Goal: Task Accomplishment & Management: Use online tool/utility

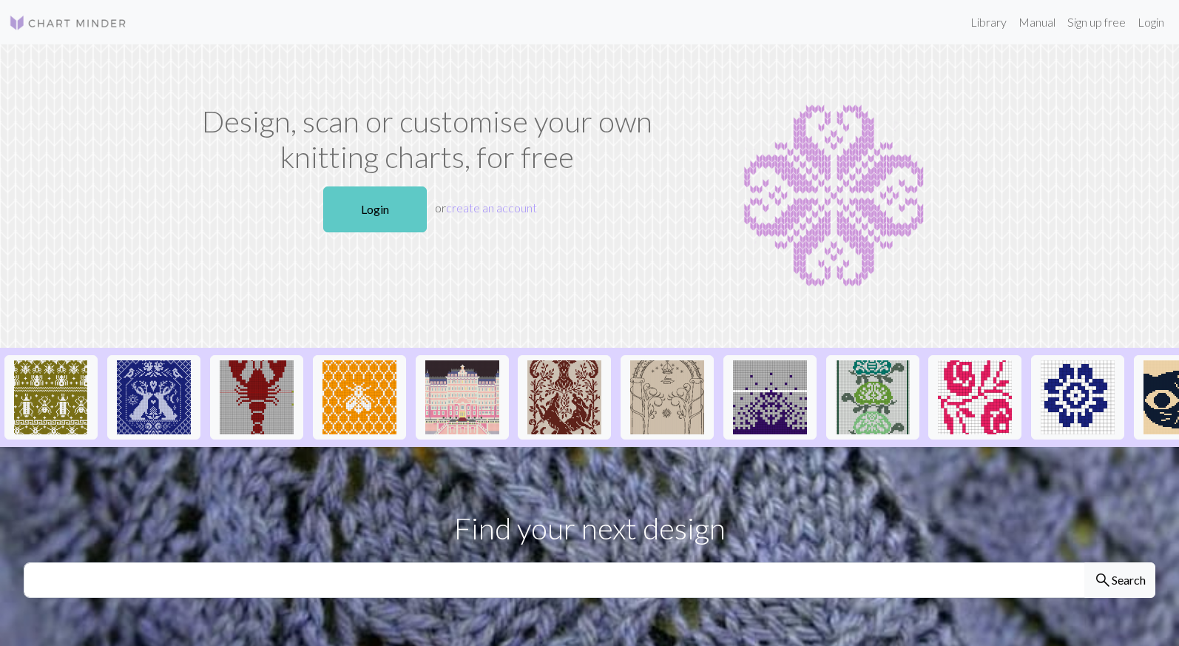
click at [361, 214] on link "Login" at bounding box center [375, 209] width 104 height 46
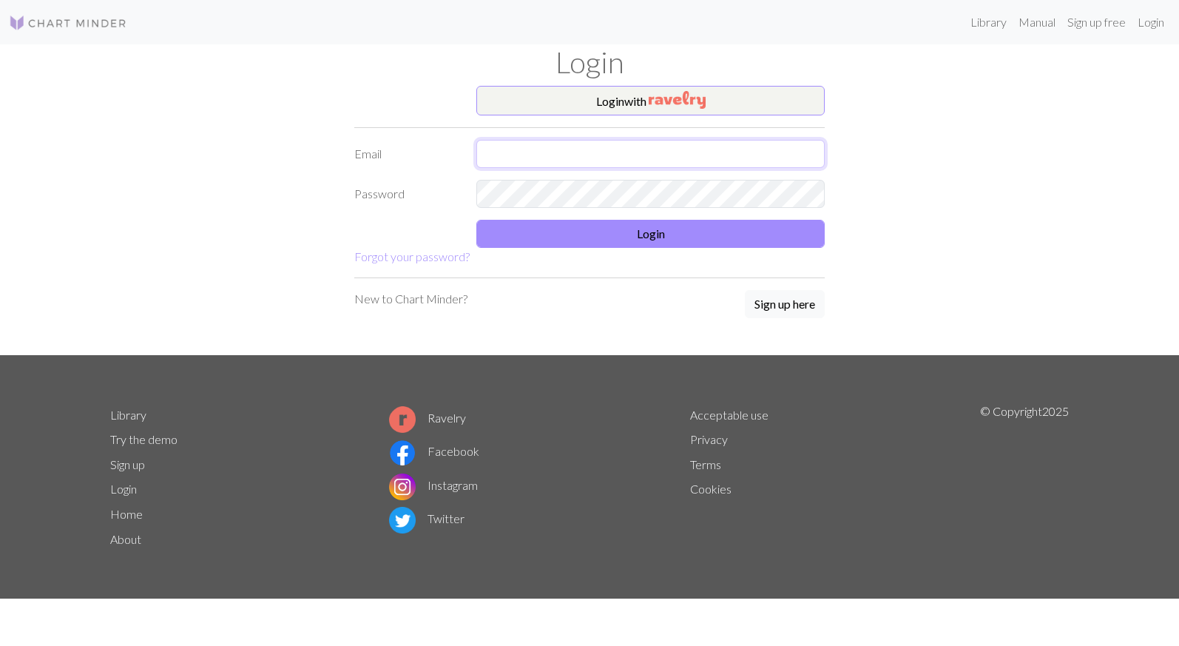
click at [510, 153] on input "text" at bounding box center [650, 154] width 348 height 28
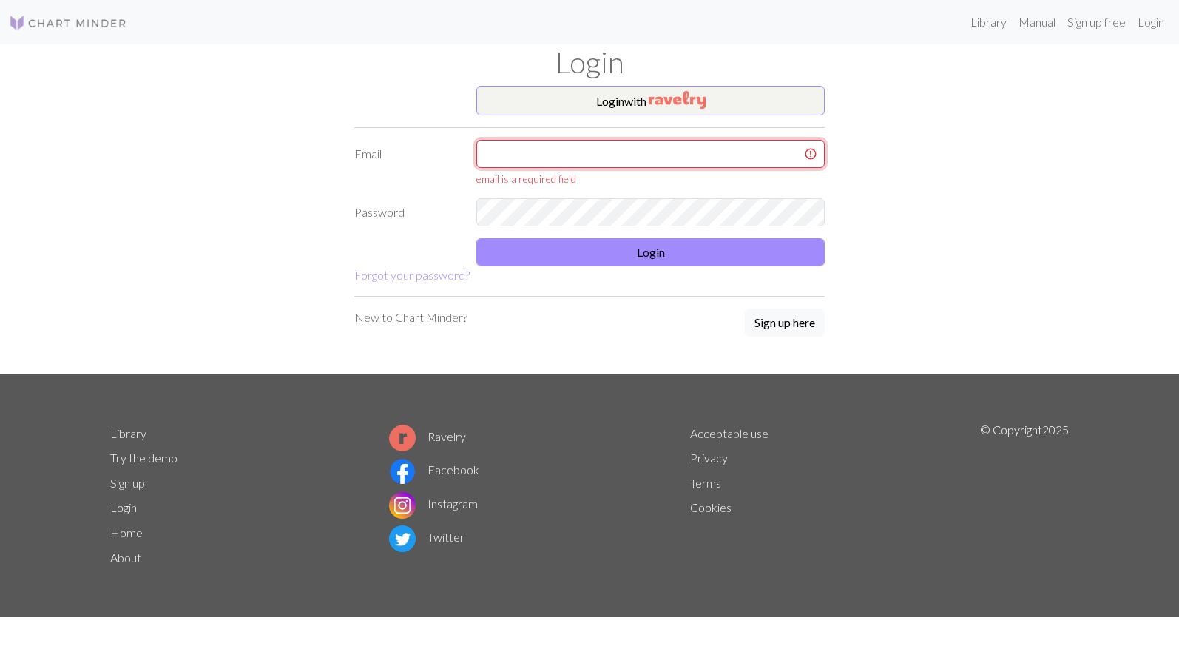
type input "[EMAIL_ADDRESS][DOMAIN_NAME]"
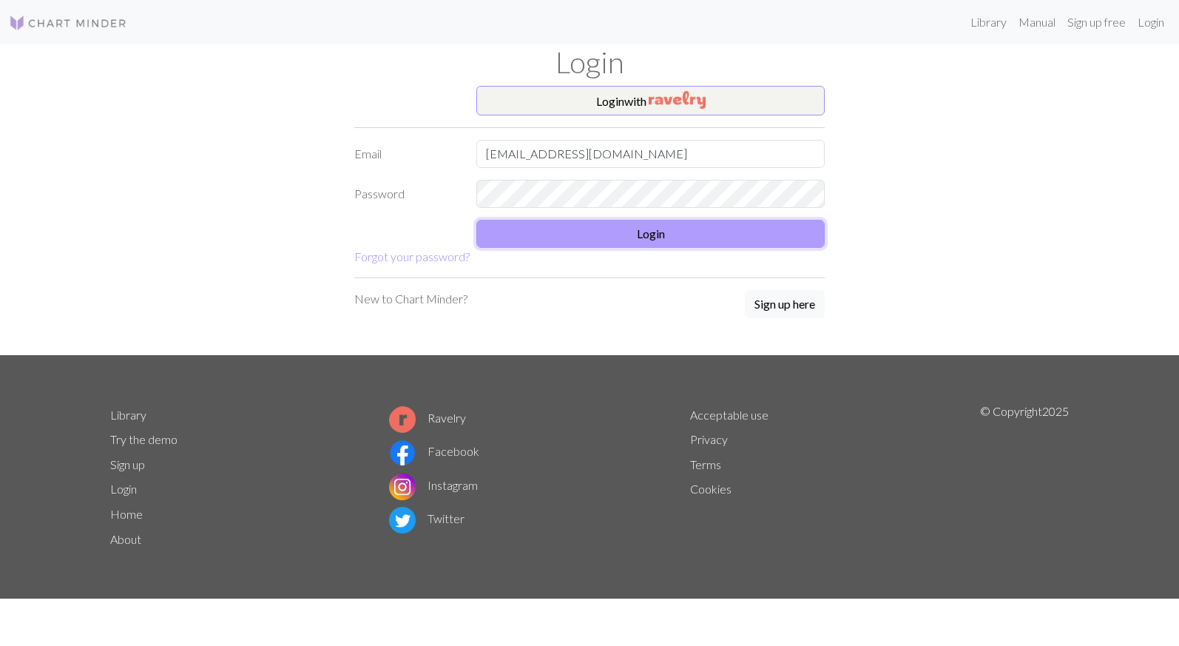
click at [590, 228] on button "Login" at bounding box center [650, 234] width 348 height 28
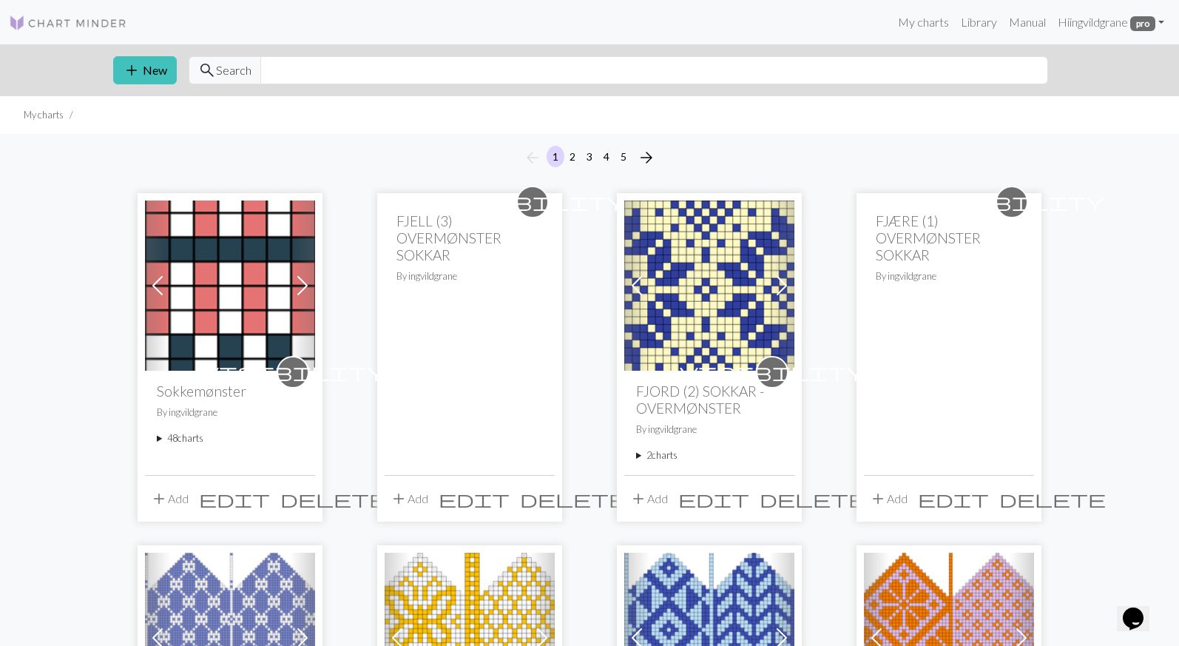
click at [184, 438] on summary "48 charts" at bounding box center [230, 438] width 146 height 14
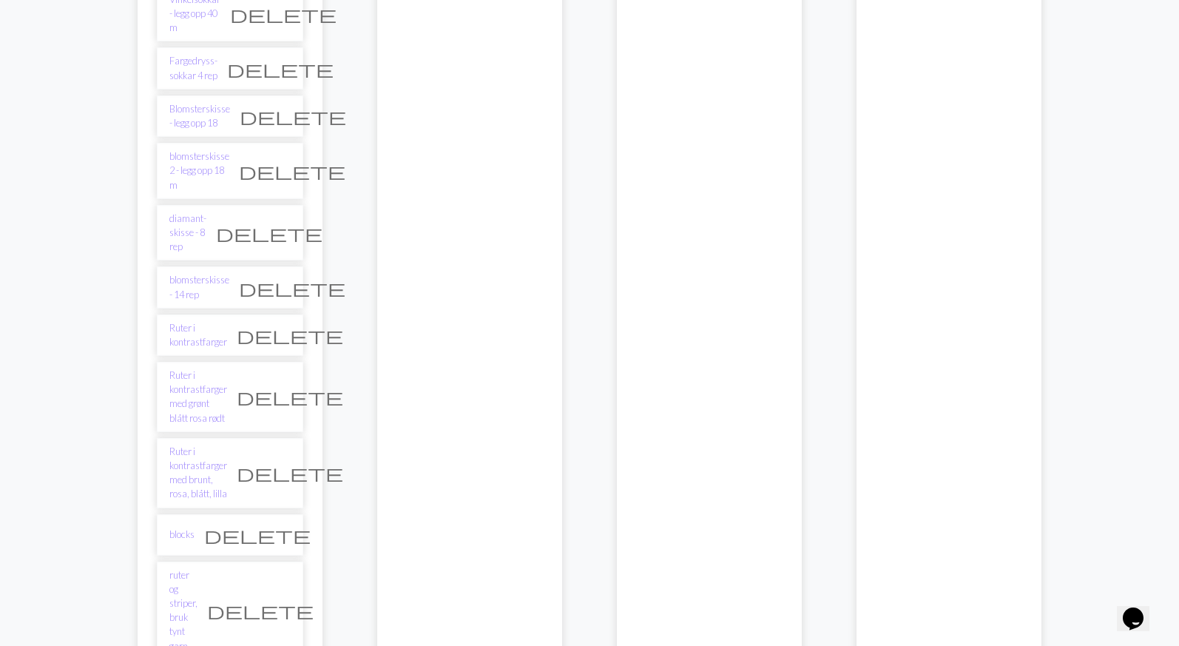
scroll to position [1545, 0]
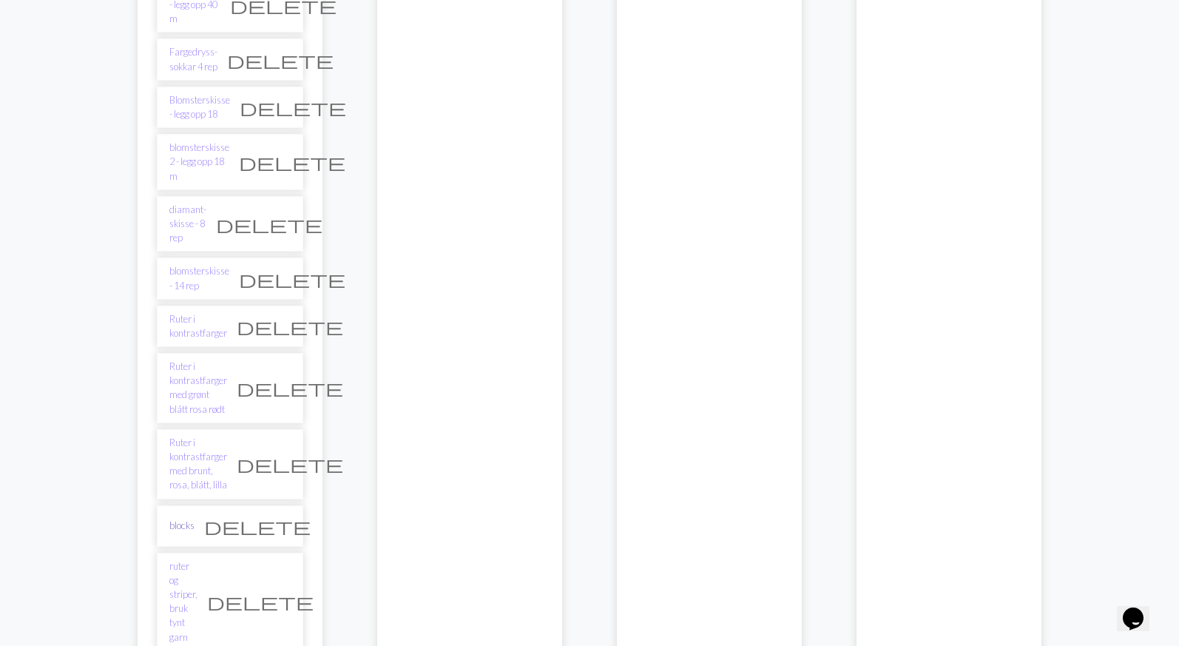
click at [189, 519] on link "blocks" at bounding box center [181, 526] width 25 height 14
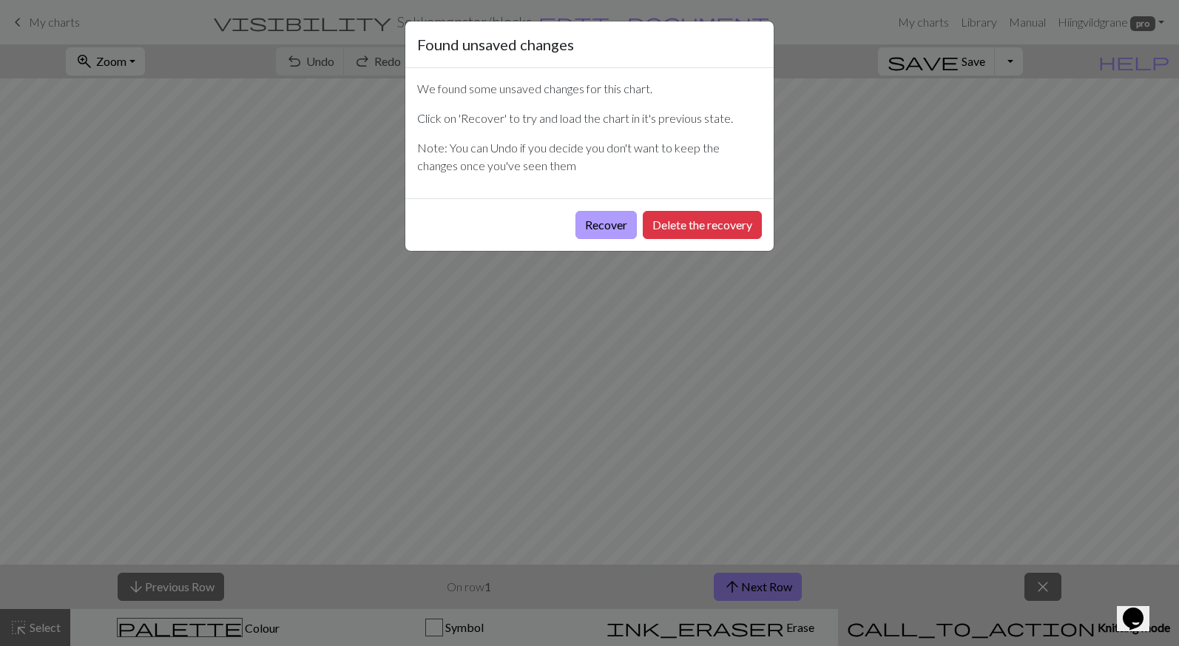
click at [588, 225] on button "Recover" at bounding box center [606, 225] width 61 height 28
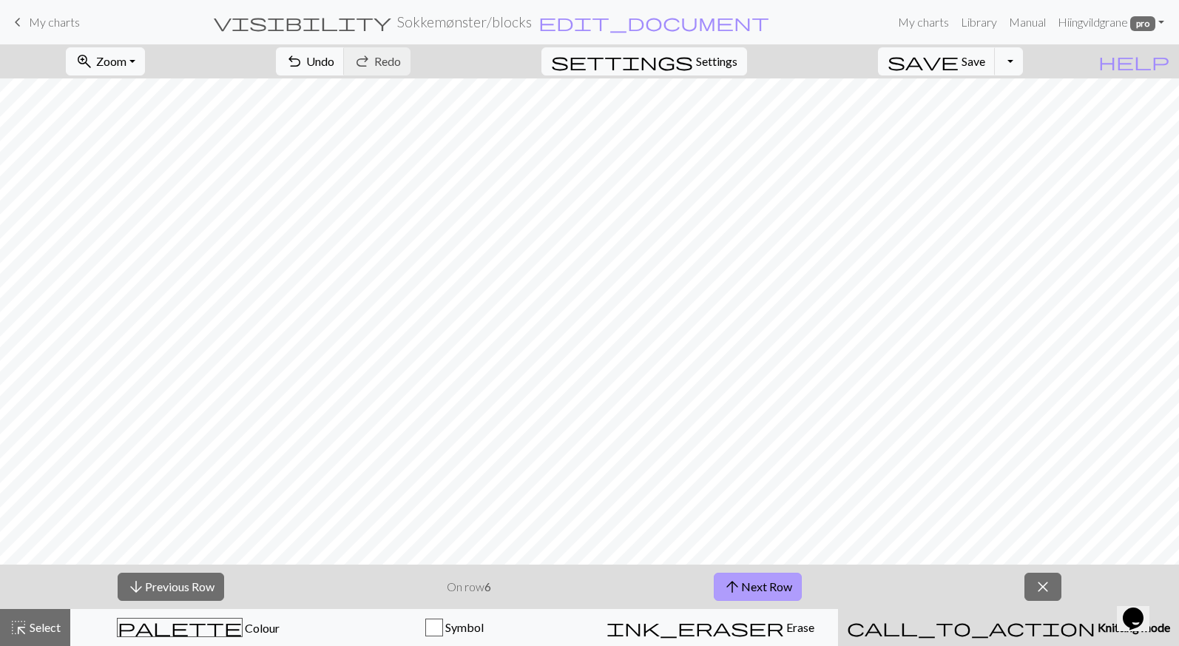
click at [794, 581] on button "arrow_upward Next Row" at bounding box center [758, 587] width 88 height 28
click at [205, 582] on button "arrow_downward Previous Row" at bounding box center [171, 587] width 107 height 28
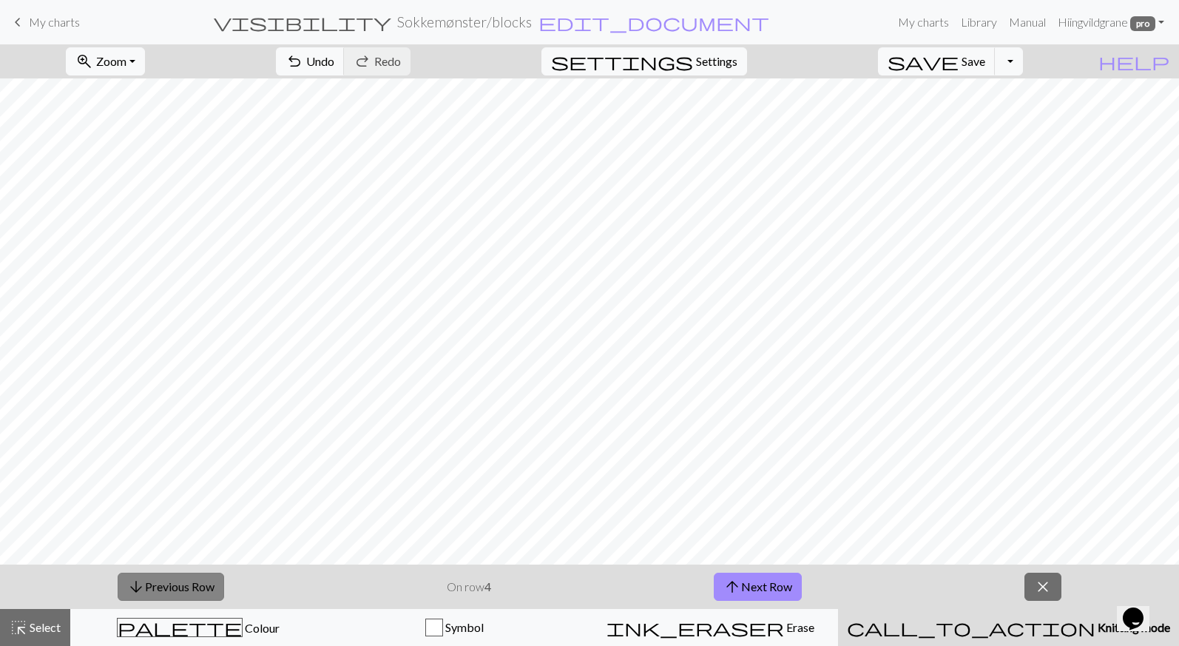
click at [205, 582] on button "arrow_downward Previous Row" at bounding box center [171, 587] width 107 height 28
